Goal: Transaction & Acquisition: Purchase product/service

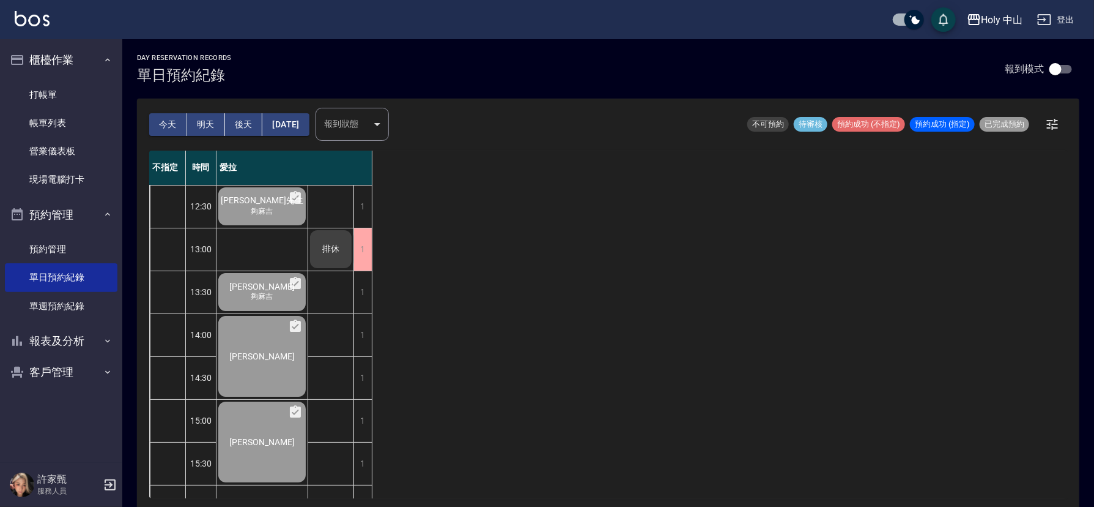
scroll to position [385, 0]
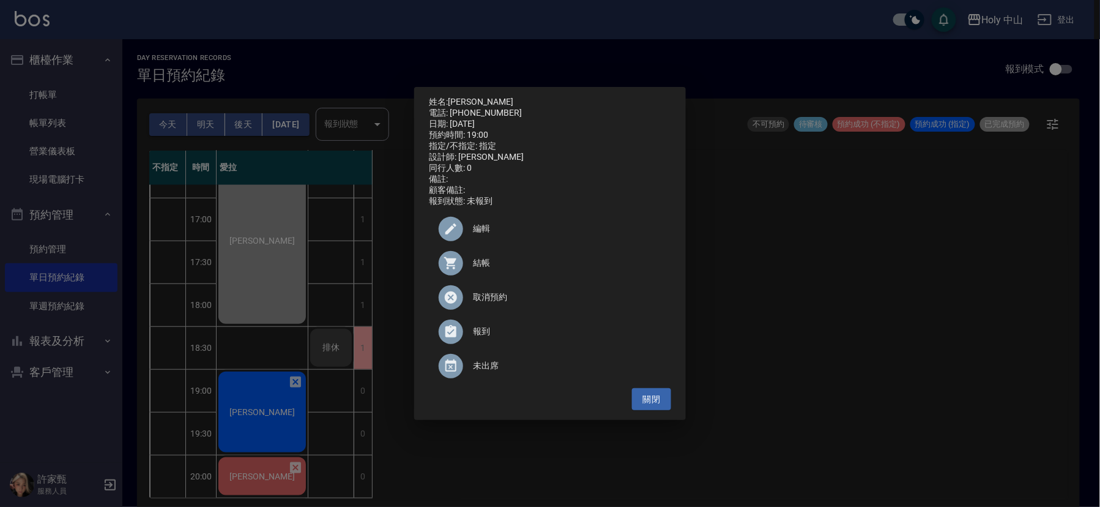
click at [264, 396] on div "姓名: [PERSON_NAME] 電話: [PHONE_NUMBER] 日期: [DATE] 預約時間: 19:00 指定/不指定: 指定 設計師: 愛拉 …" at bounding box center [550, 253] width 1100 height 507
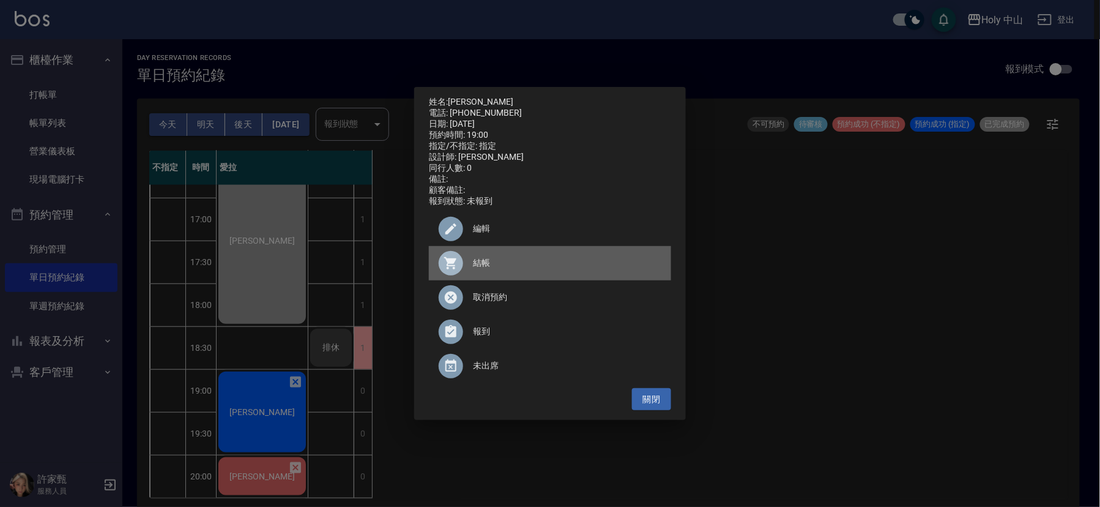
click at [484, 267] on span "結帳" at bounding box center [567, 262] width 188 height 13
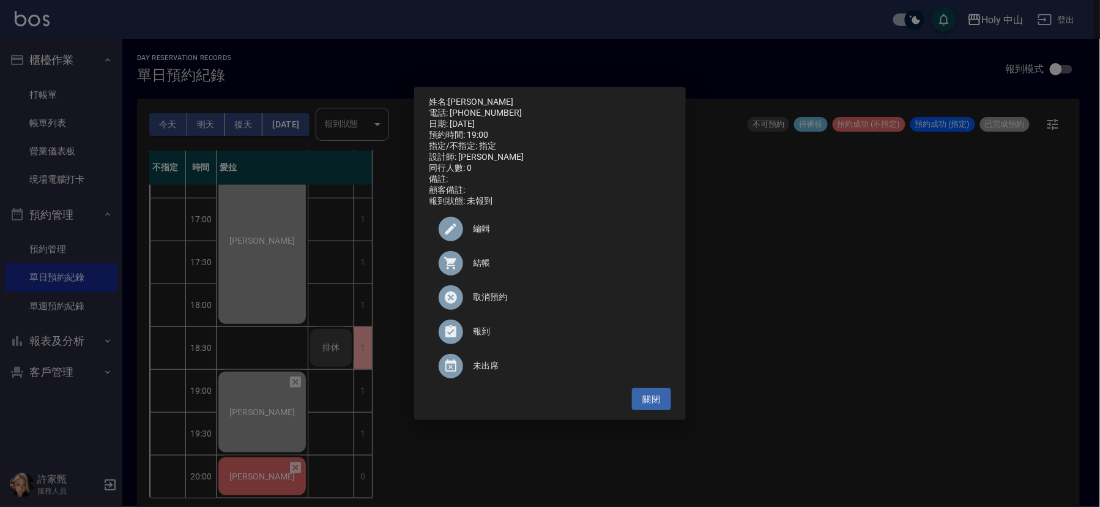
click at [826, 282] on div "姓名: [PERSON_NAME] 電話: [PHONE_NUMBER] 日期: [DATE] 預約時間: 19:00 指定/不指定: 指定 設計師: 愛拉 …" at bounding box center [550, 253] width 1100 height 507
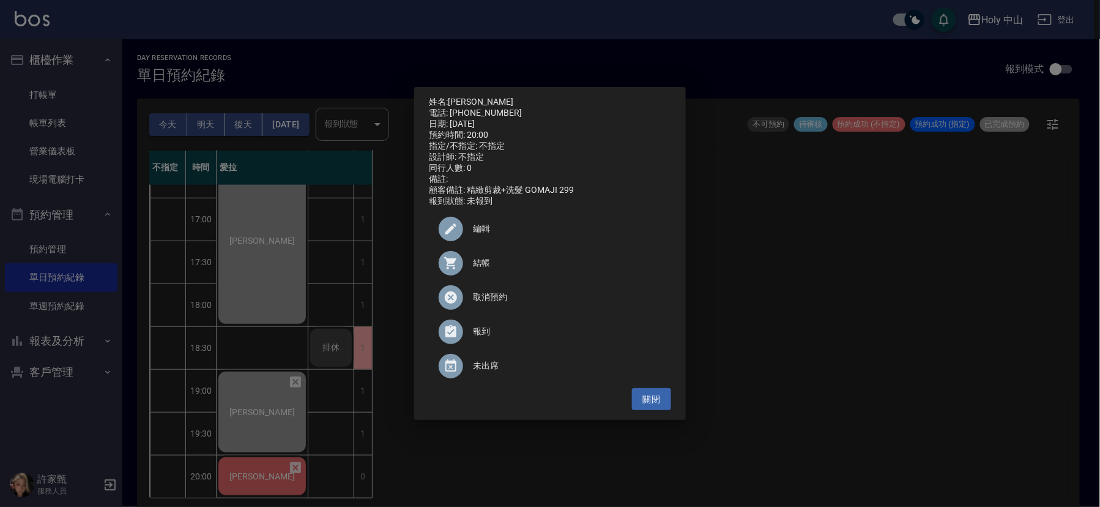
click at [858, 368] on div "姓名: [PERSON_NAME]先生 電話: [PHONE_NUMBER] 日期: [DATE] 預約時間: 20:00 指定/不指定: 不指定 設計師: …" at bounding box center [550, 253] width 1100 height 507
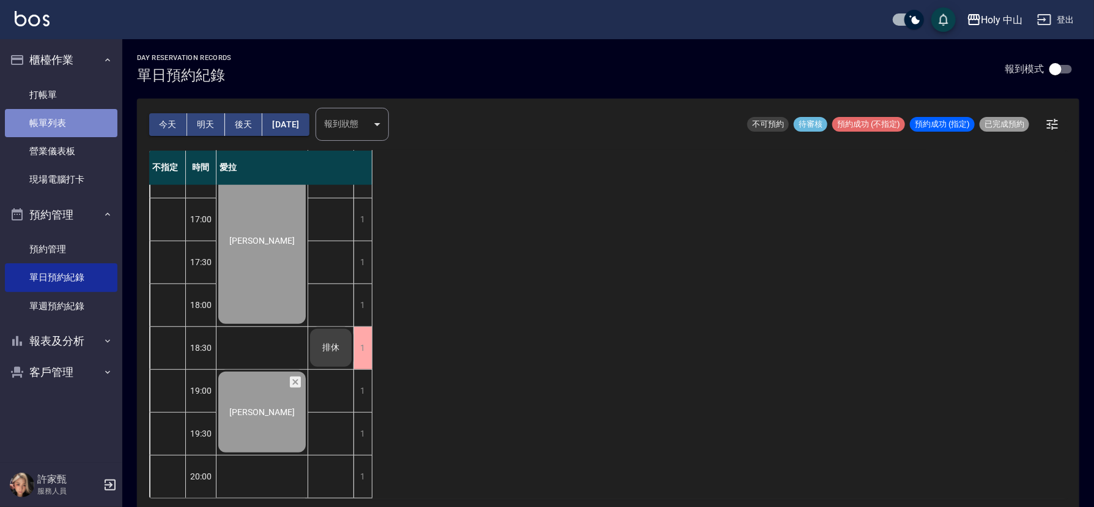
click at [60, 124] on link "帳單列表" at bounding box center [61, 123] width 113 height 28
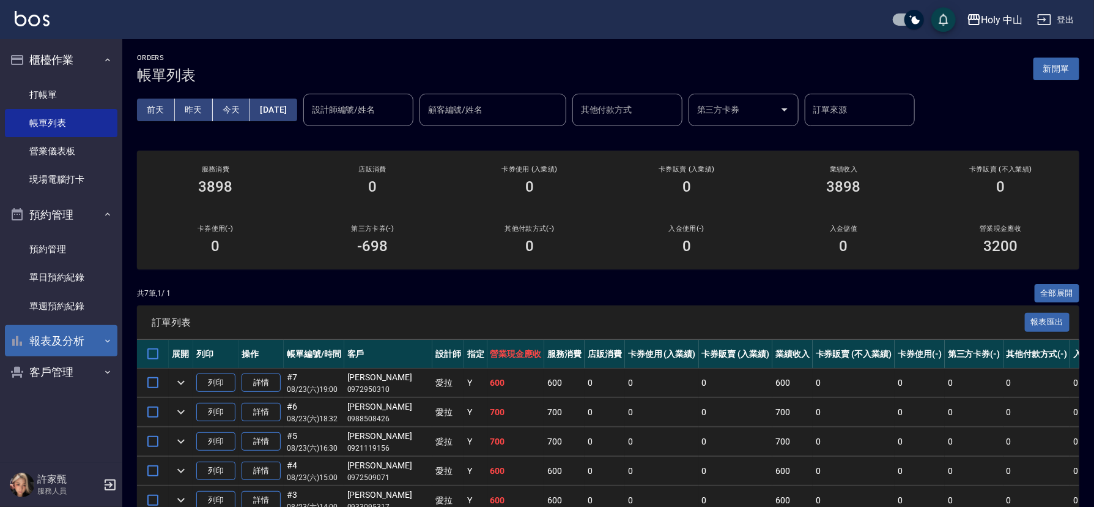
click at [92, 340] on button "報表及分析" at bounding box center [61, 341] width 113 height 32
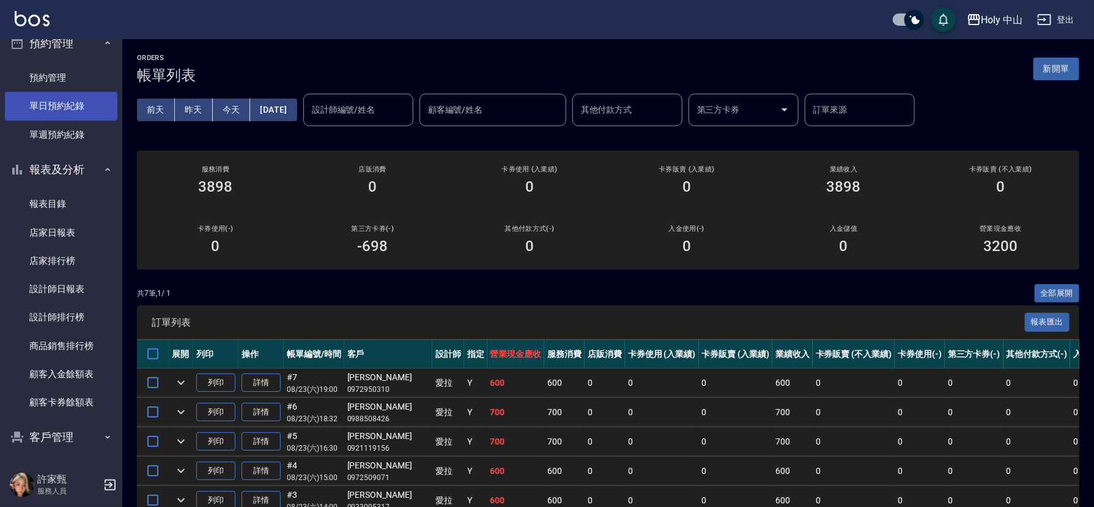
scroll to position [175, 0]
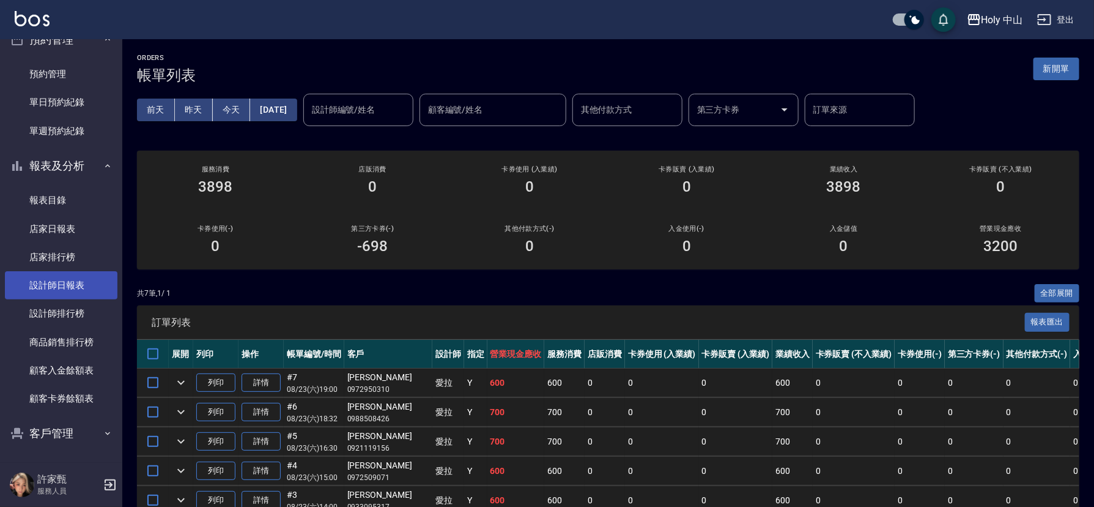
click at [81, 284] on link "設計師日報表" at bounding box center [61, 285] width 113 height 28
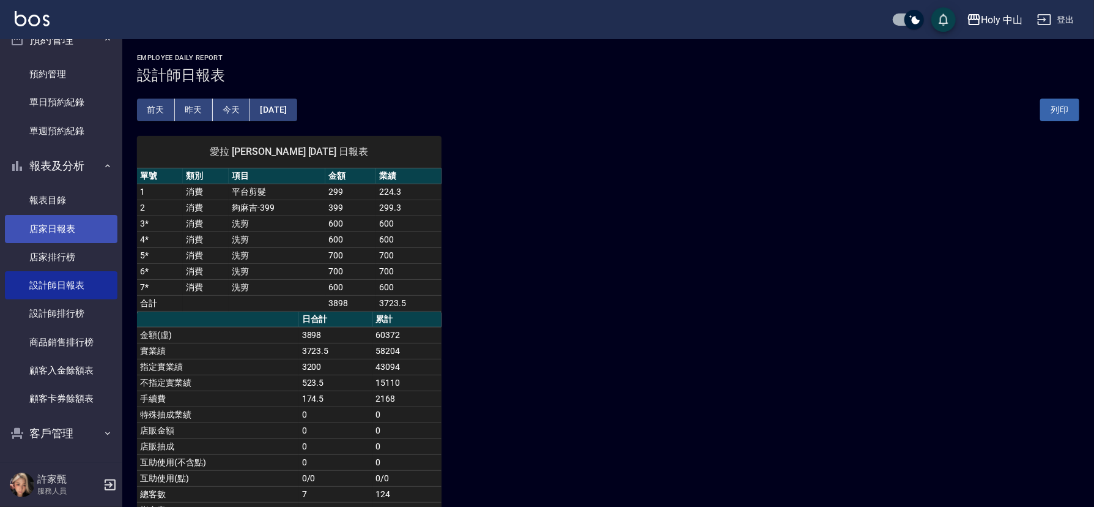
click at [73, 228] on link "店家日報表" at bounding box center [61, 229] width 113 height 28
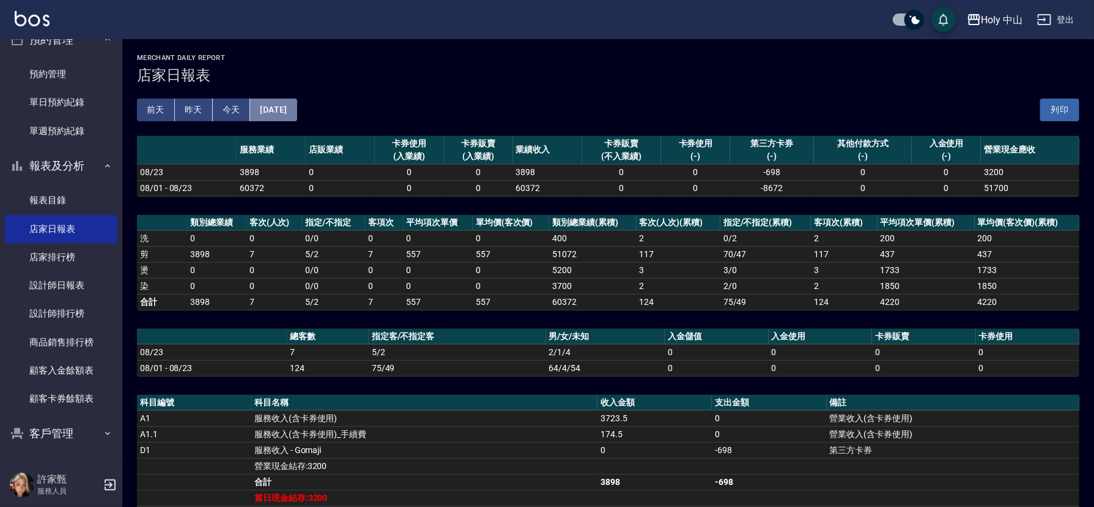
click at [284, 110] on button "[DATE]" at bounding box center [273, 109] width 46 height 23
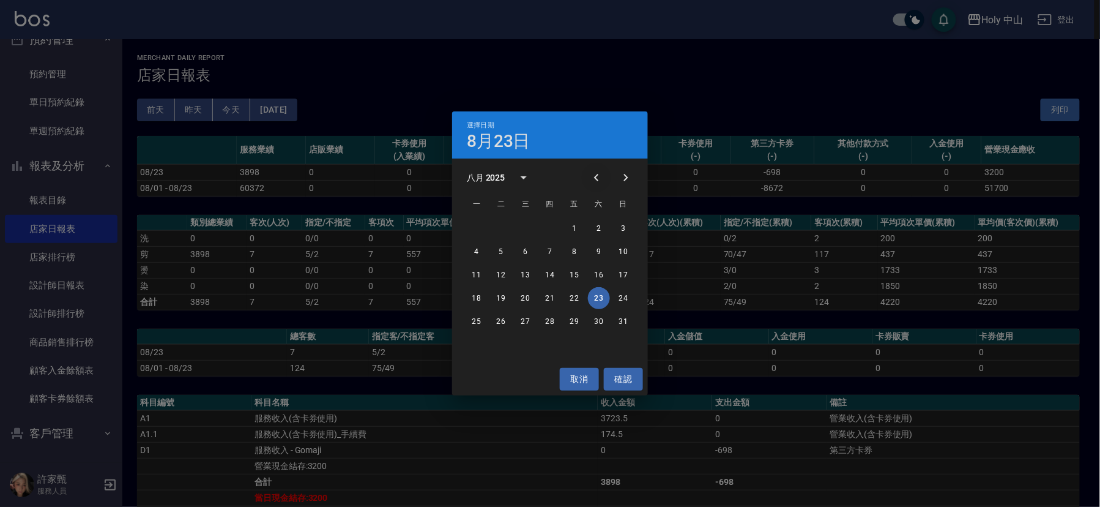
click at [592, 177] on icon "Previous month" at bounding box center [596, 177] width 15 height 15
click at [521, 299] on button "23" at bounding box center [525, 298] width 22 height 22
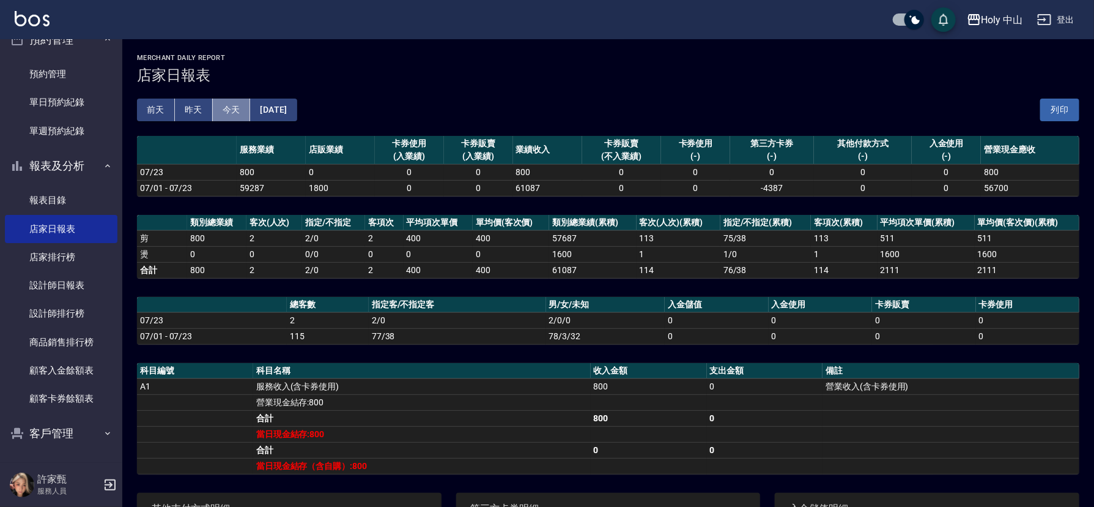
click at [233, 106] on button "今天" at bounding box center [232, 109] width 38 height 23
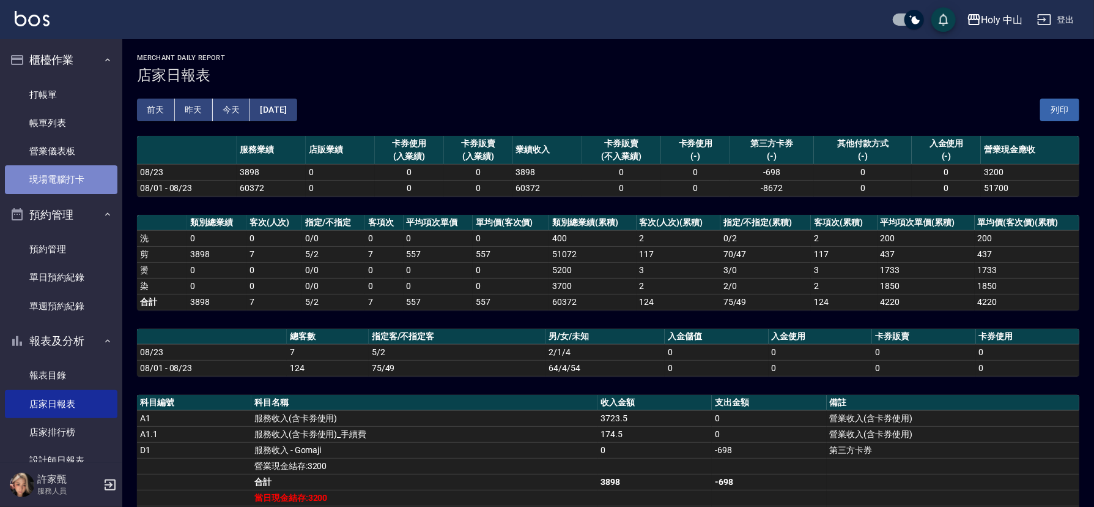
click at [61, 172] on link "現場電腦打卡" at bounding box center [61, 179] width 113 height 28
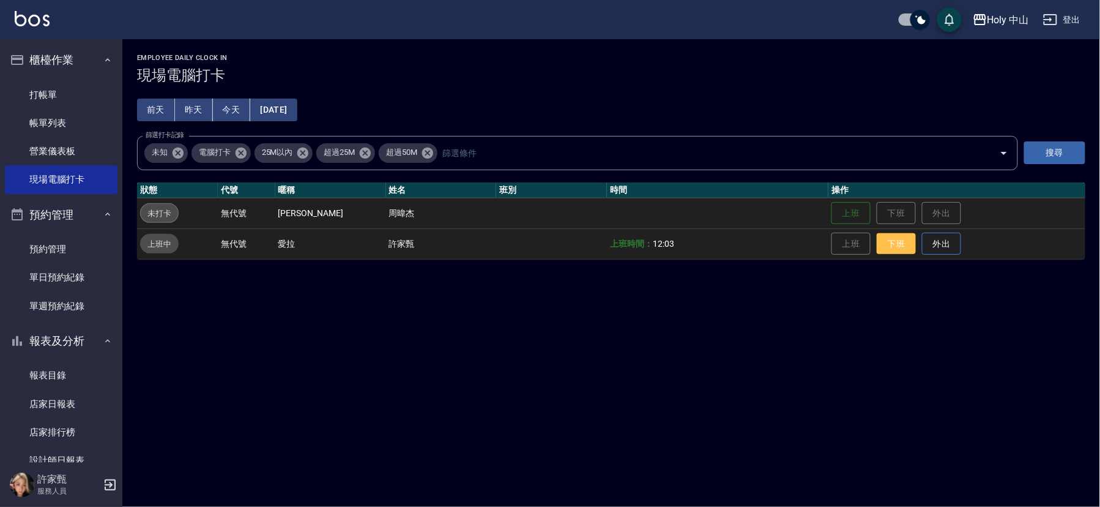
click at [877, 248] on button "下班" at bounding box center [896, 243] width 39 height 21
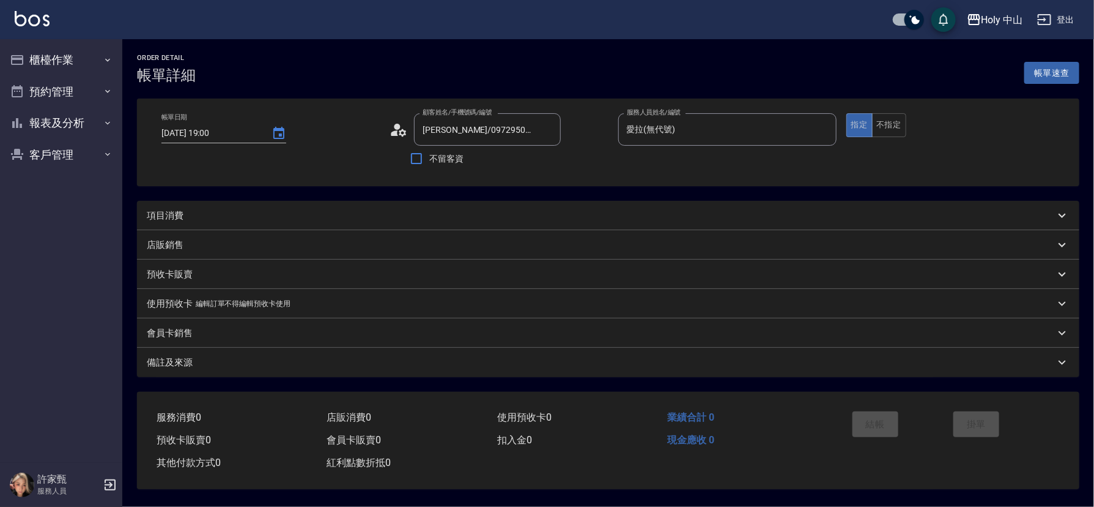
click at [466, 215] on div "項目消費" at bounding box center [601, 215] width 908 height 13
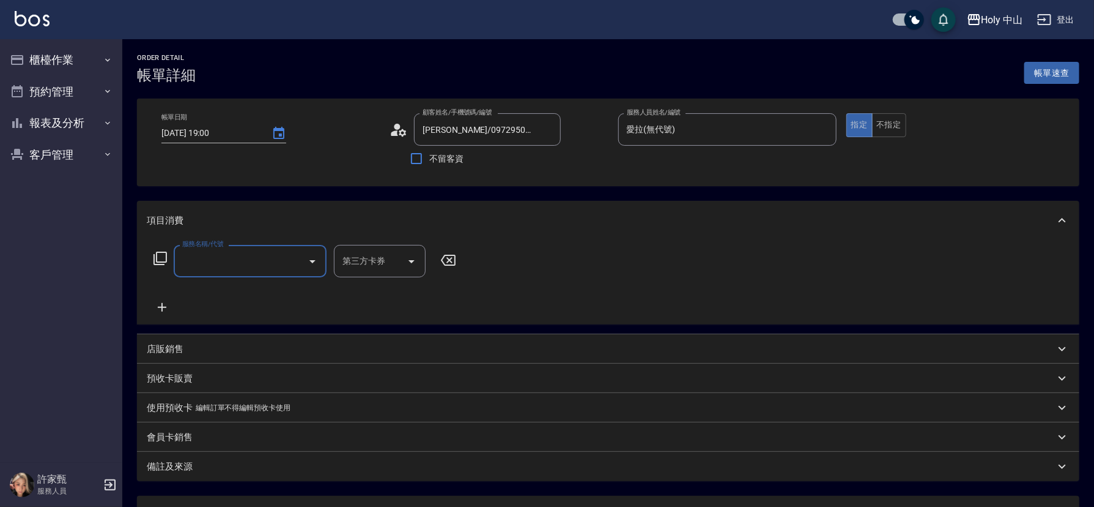
click at [228, 263] on input "服務名稱/代號" at bounding box center [241, 260] width 124 height 21
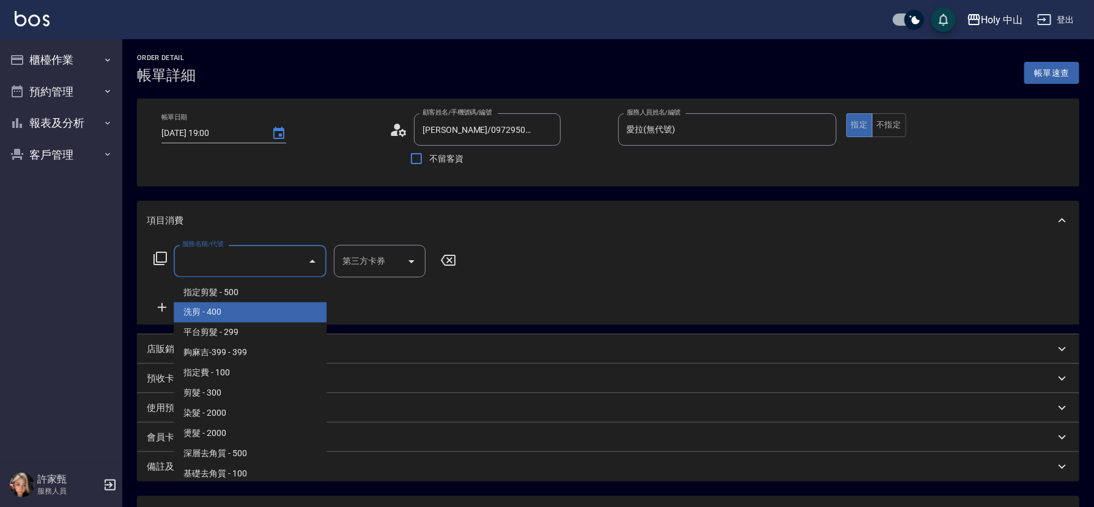
click at [242, 313] on span "洗剪 - 400" at bounding box center [250, 312] width 153 height 20
type input "洗剪(3)"
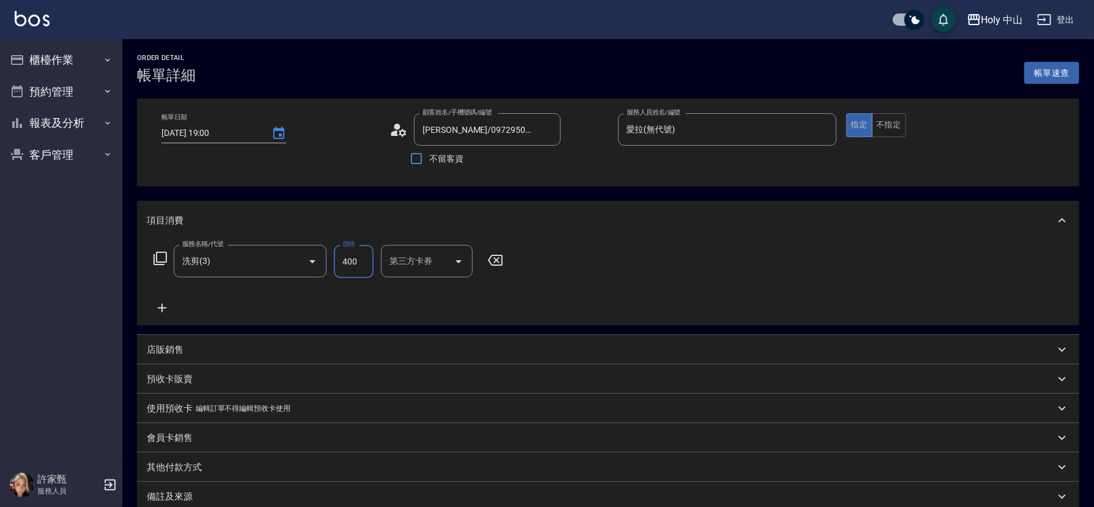
click at [355, 259] on input "400" at bounding box center [354, 261] width 40 height 33
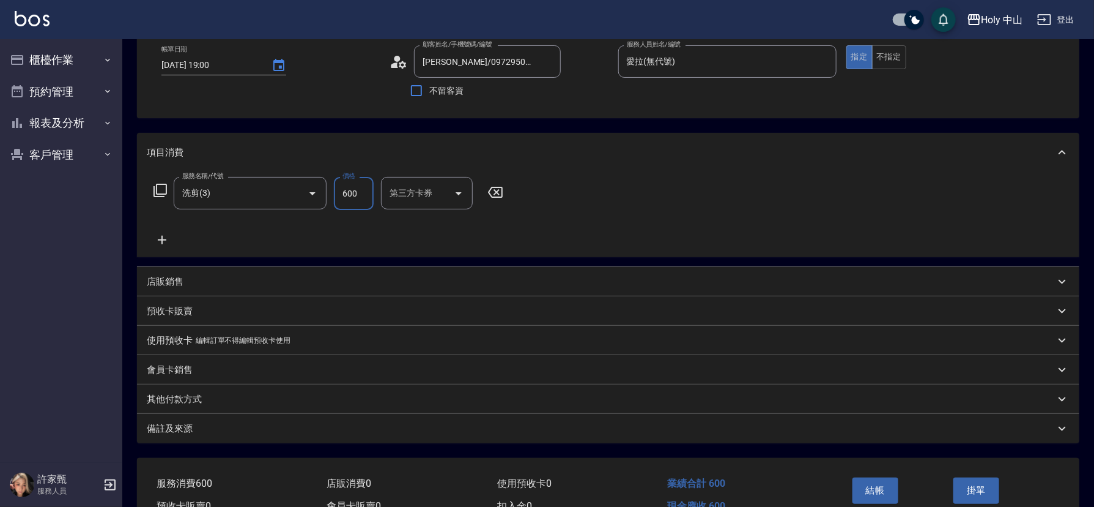
scroll to position [135, 0]
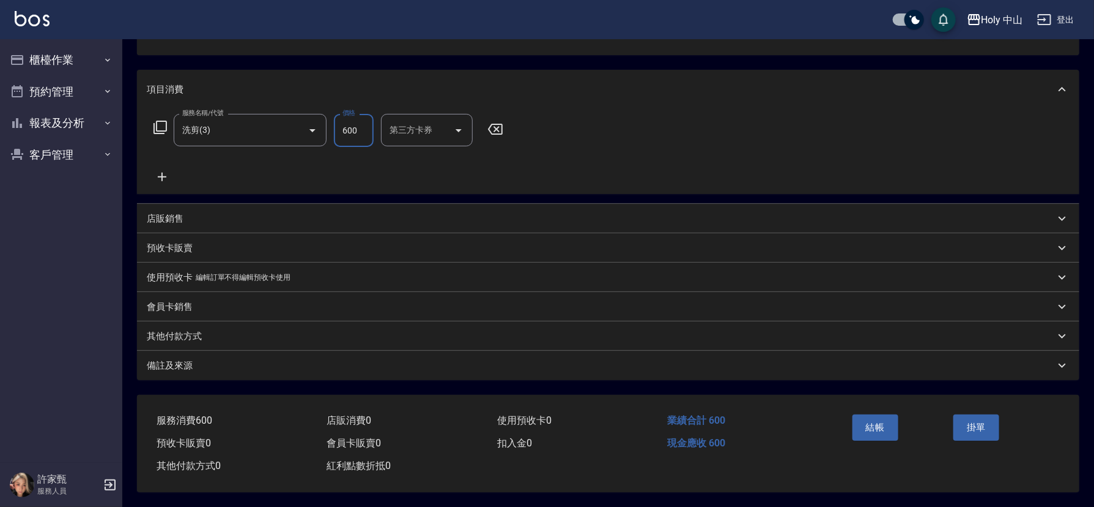
type input "600"
click at [615, 359] on div "備註及來源" at bounding box center [601, 365] width 908 height 13
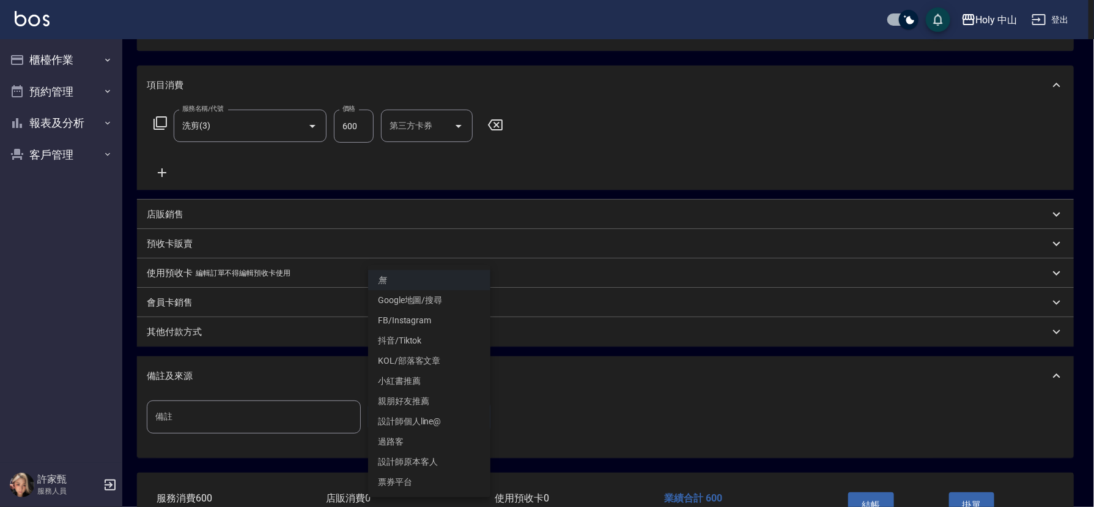
click at [392, 409] on body "Holy 中山 登出 櫃檯作業 打帳單 帳單列表 營業儀表板 現場電腦打卡 預約管理 預約管理 單日預約紀錄 單週預約紀錄 報表及分析 報表目錄 店家日報表 …" at bounding box center [547, 224] width 1094 height 719
click at [437, 466] on li "設計師原本客人" at bounding box center [429, 461] width 122 height 20
type input "設計師原本客人"
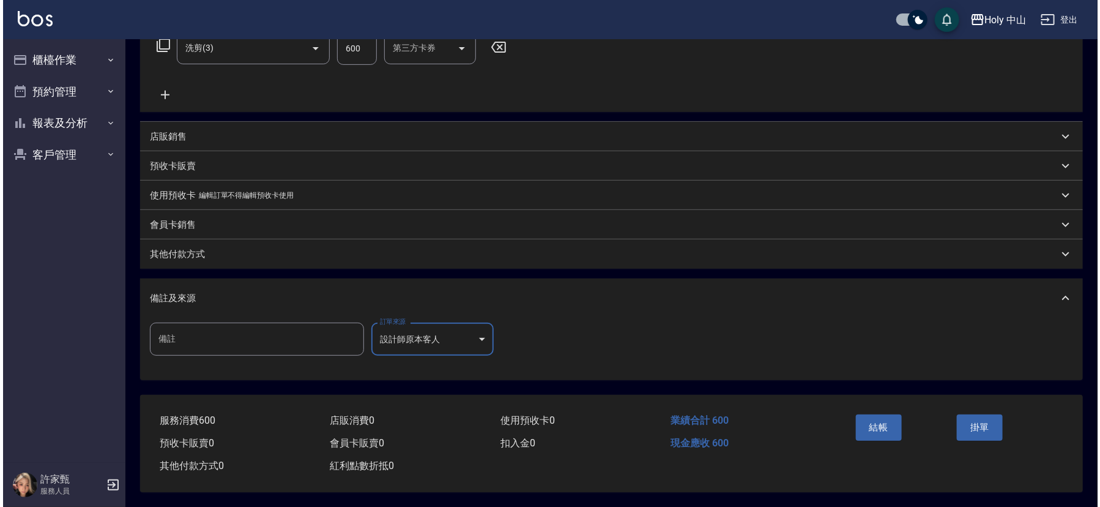
scroll to position [217, 0]
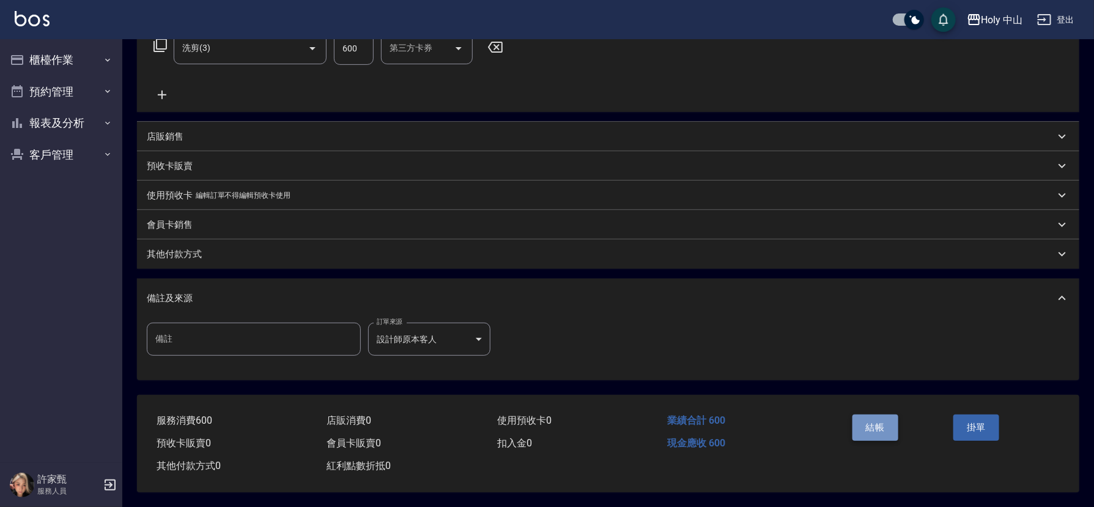
click at [868, 425] on button "結帳" at bounding box center [876, 427] width 46 height 26
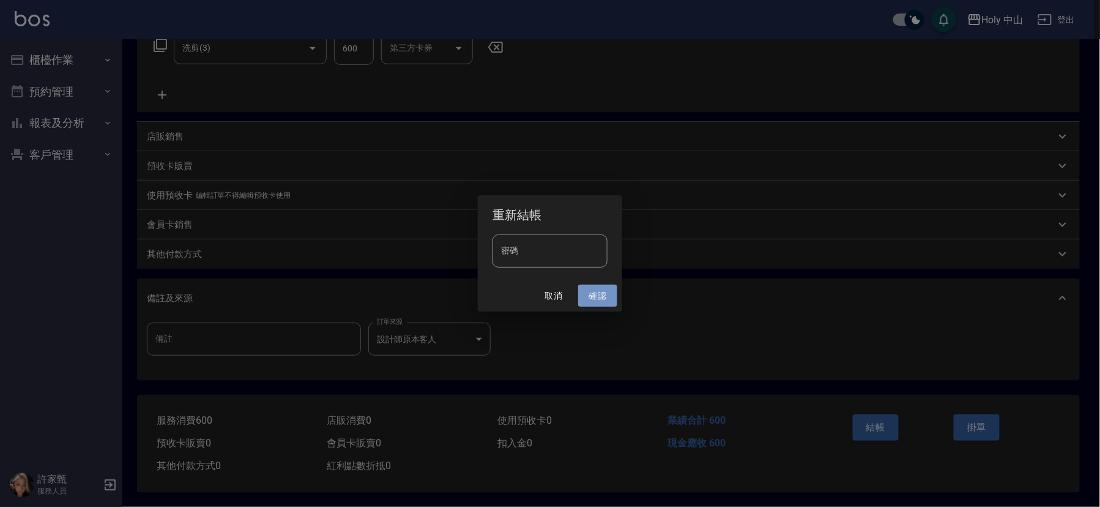
click at [599, 292] on button "確認" at bounding box center [597, 295] width 39 height 23
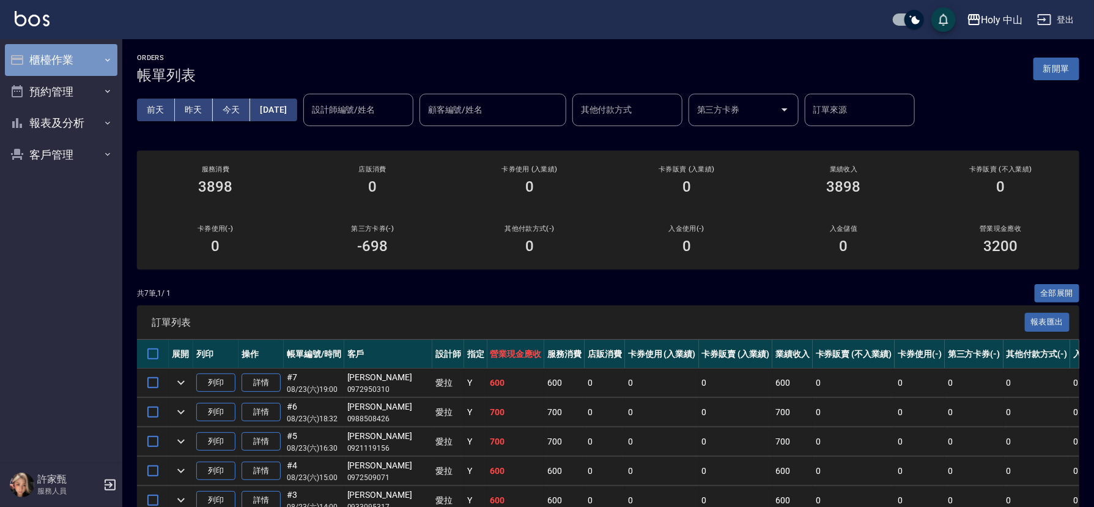
click at [92, 62] on button "櫃檯作業" at bounding box center [61, 60] width 113 height 32
